Goal: Task Accomplishment & Management: Use online tool/utility

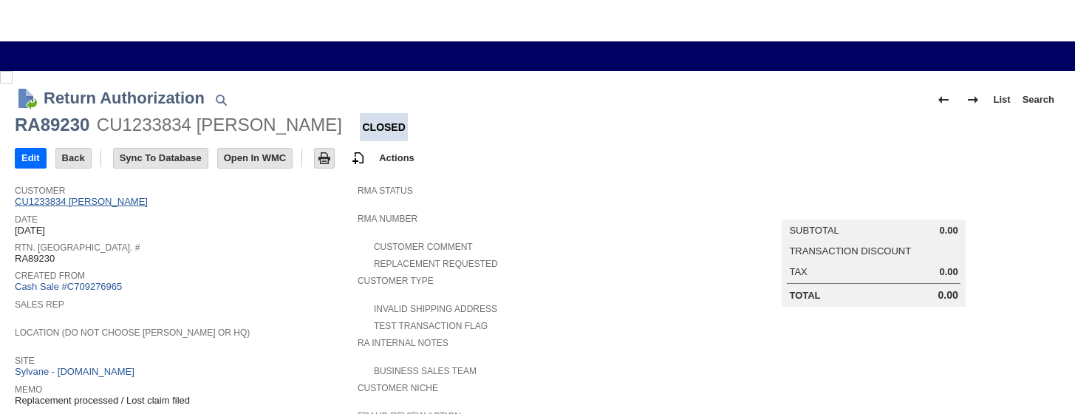
click at [111, 201] on link "CU1233834 Ryane Cooley" at bounding box center [83, 201] width 137 height 11
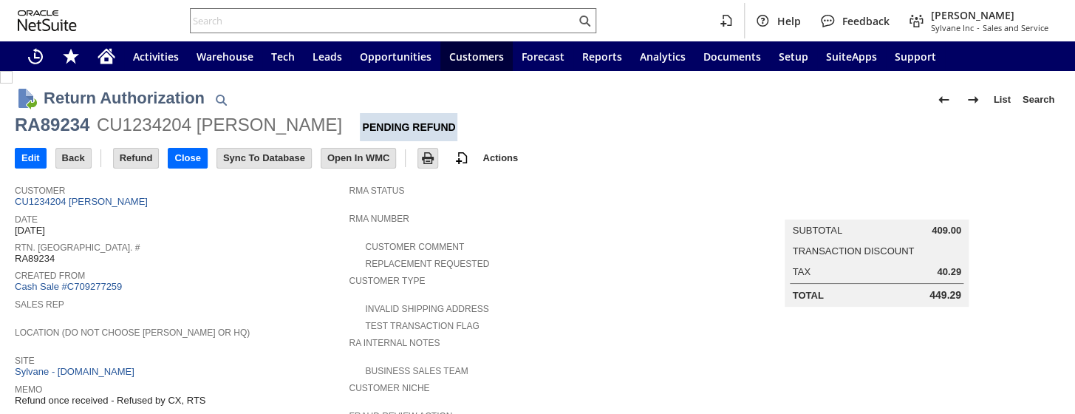
click at [131, 159] on input "Refund" at bounding box center [136, 157] width 45 height 19
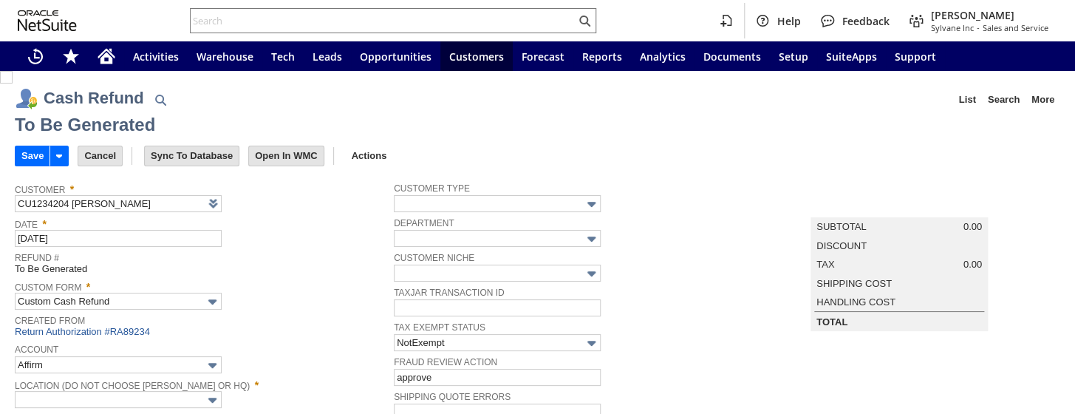
type input "Regions - Merchant 0414"
type input "Headquarters : Head...s : Pending Testing"
type input "Add"
type input "Copy Previous"
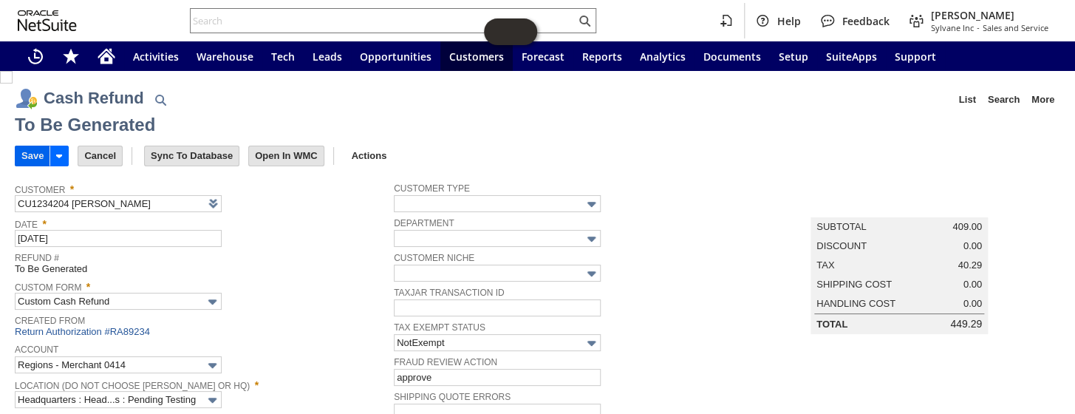
click at [30, 154] on input "Save" at bounding box center [33, 155] width 34 height 19
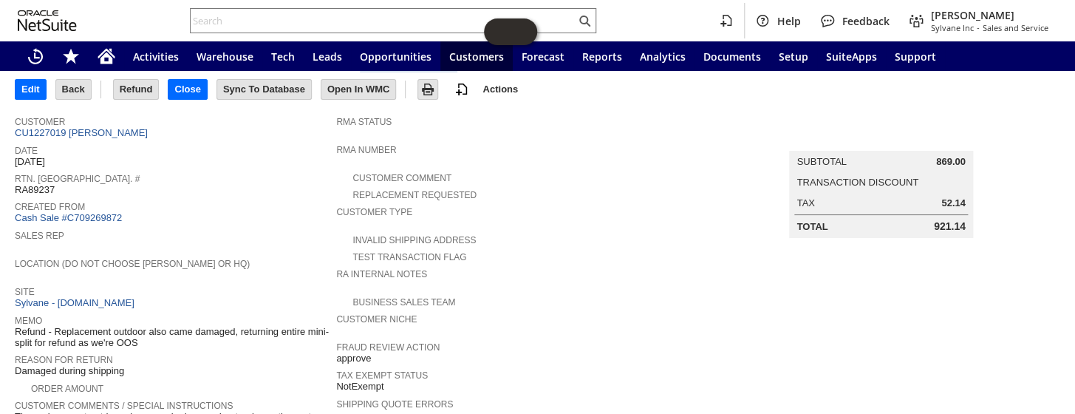
scroll to position [66, 0]
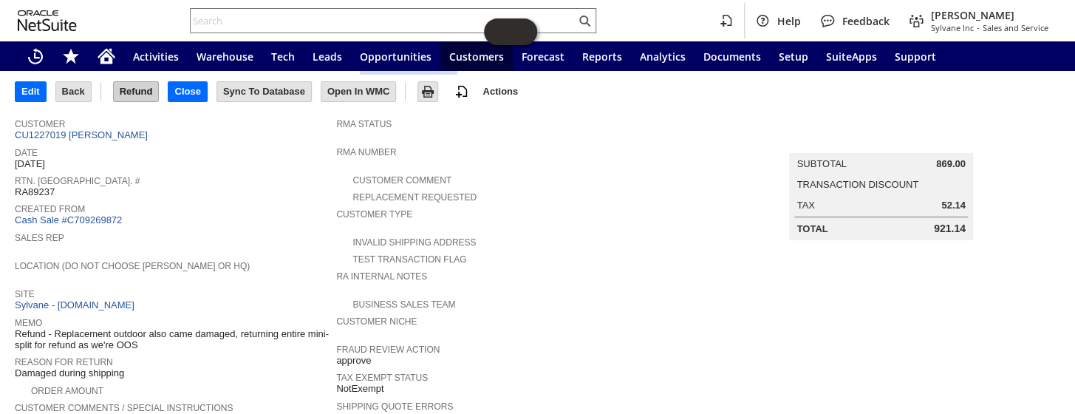
click at [135, 88] on input "Refund" at bounding box center [136, 91] width 45 height 19
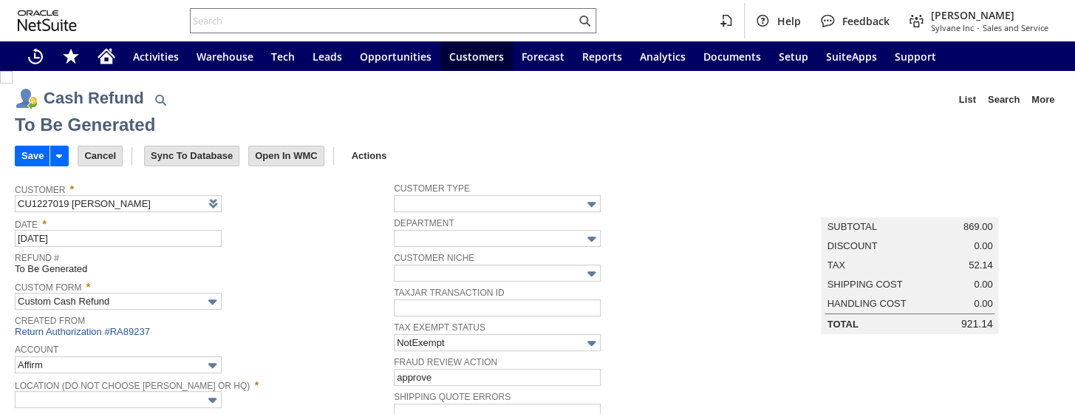
type input "Regions - Merchant 0414"
type input "Headquarters : Head...s : Pending Testing"
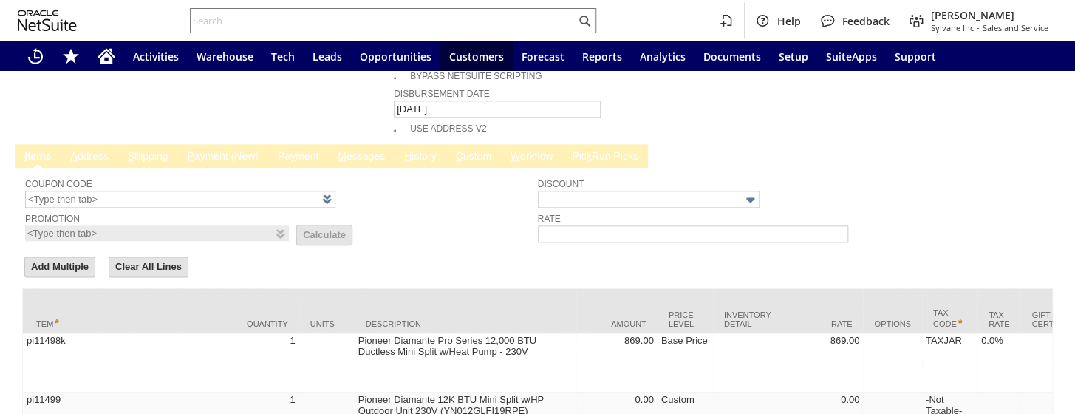
scroll to position [72, 0]
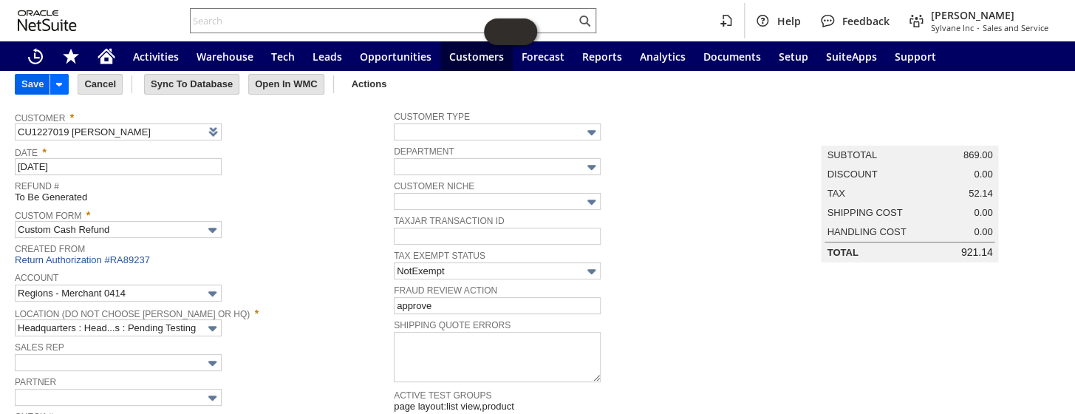
click at [30, 83] on input "Save" at bounding box center [33, 84] width 34 height 19
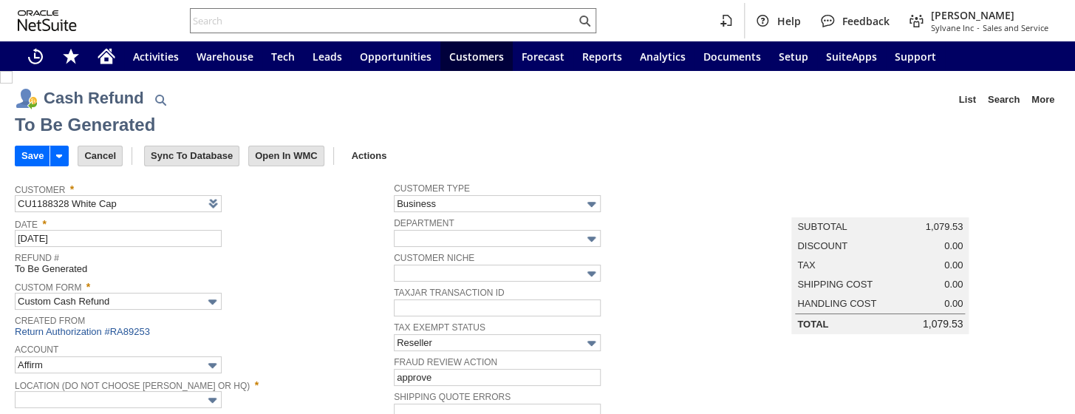
type input "Regions - Merchant 0414"
type input "Headquarters : Head...s : Pending Testing"
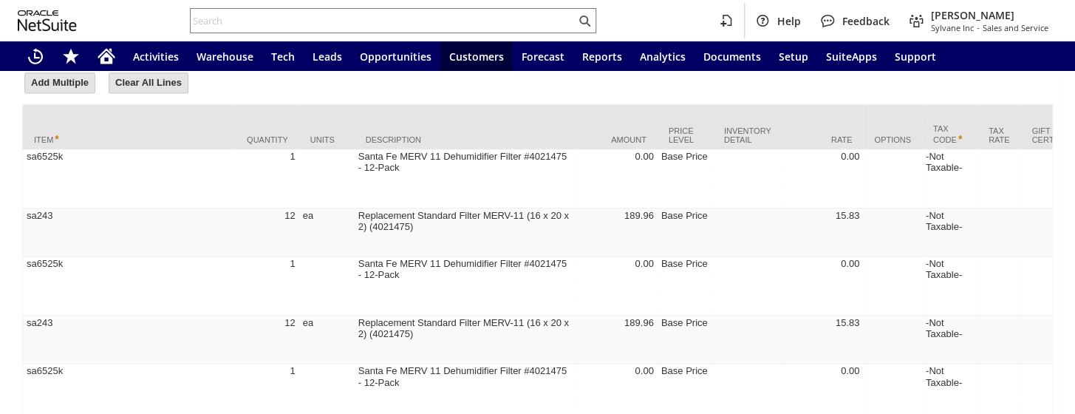
scroll to position [67, 0]
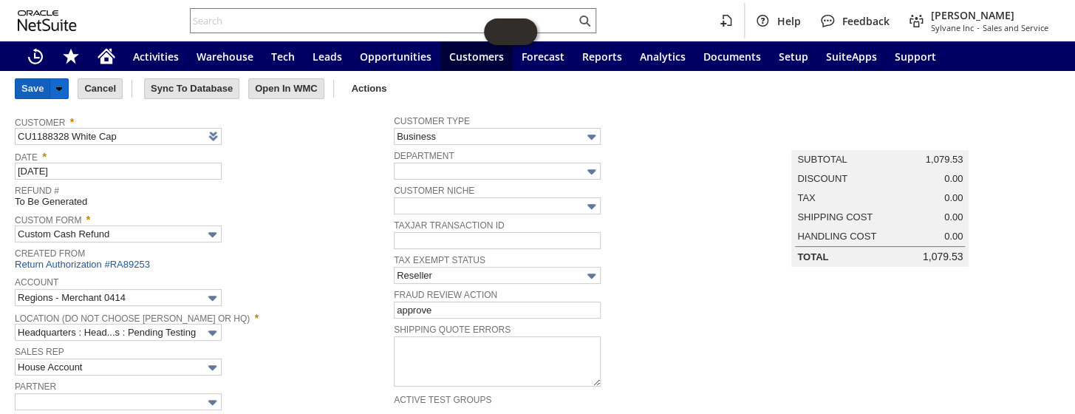
click at [24, 86] on input "Save" at bounding box center [33, 88] width 34 height 19
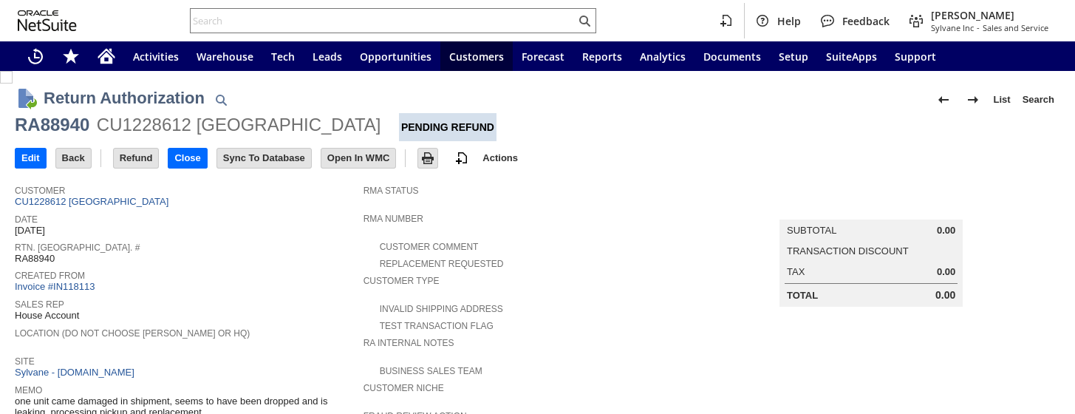
click at [182, 160] on input "Close" at bounding box center [187, 157] width 38 height 19
